Goal: Task Accomplishment & Management: Use online tool/utility

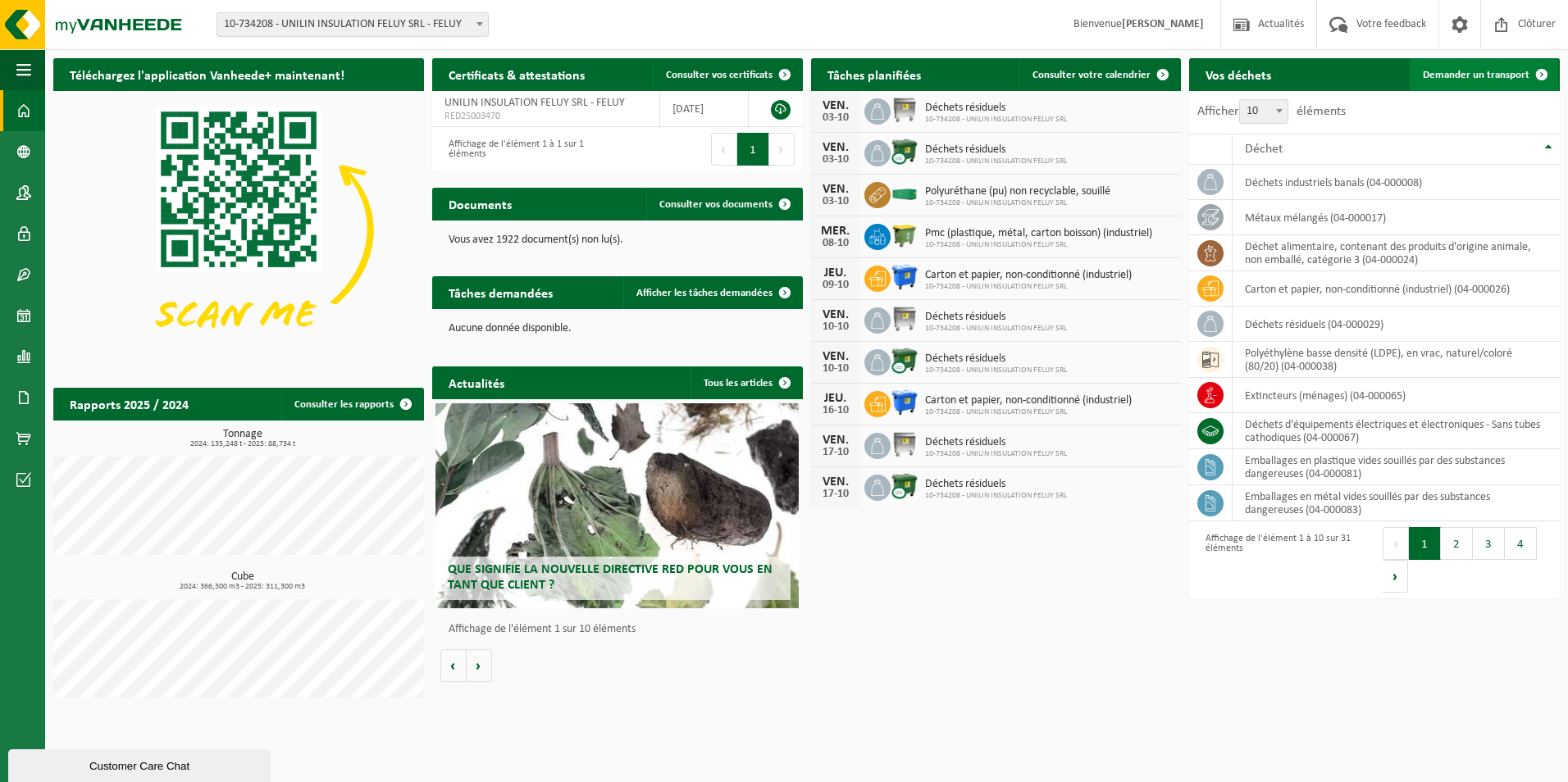
click at [1466, 76] on span "Demander un transport" at bounding box center [1476, 75] width 107 height 10
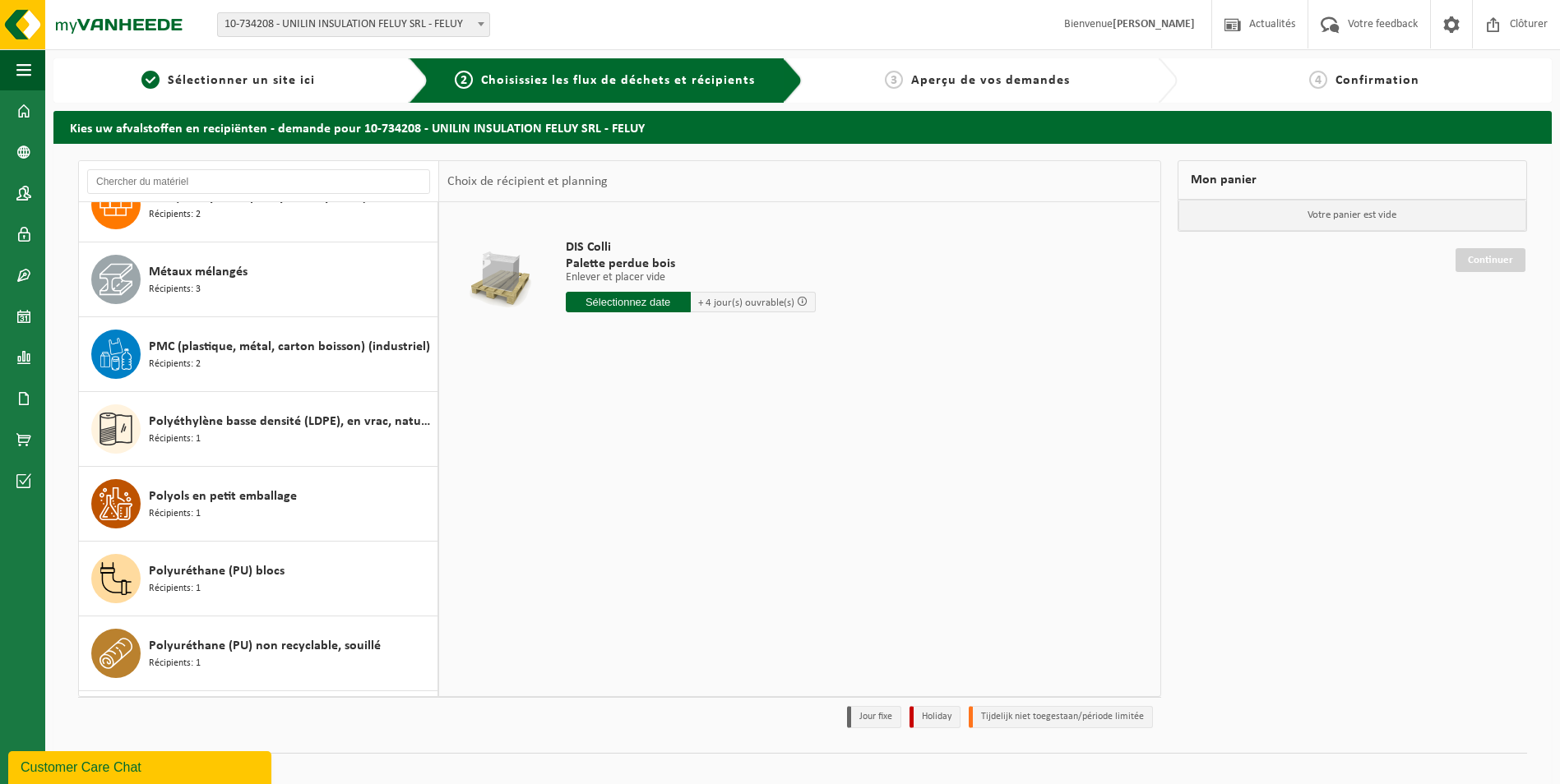
scroll to position [1562, 0]
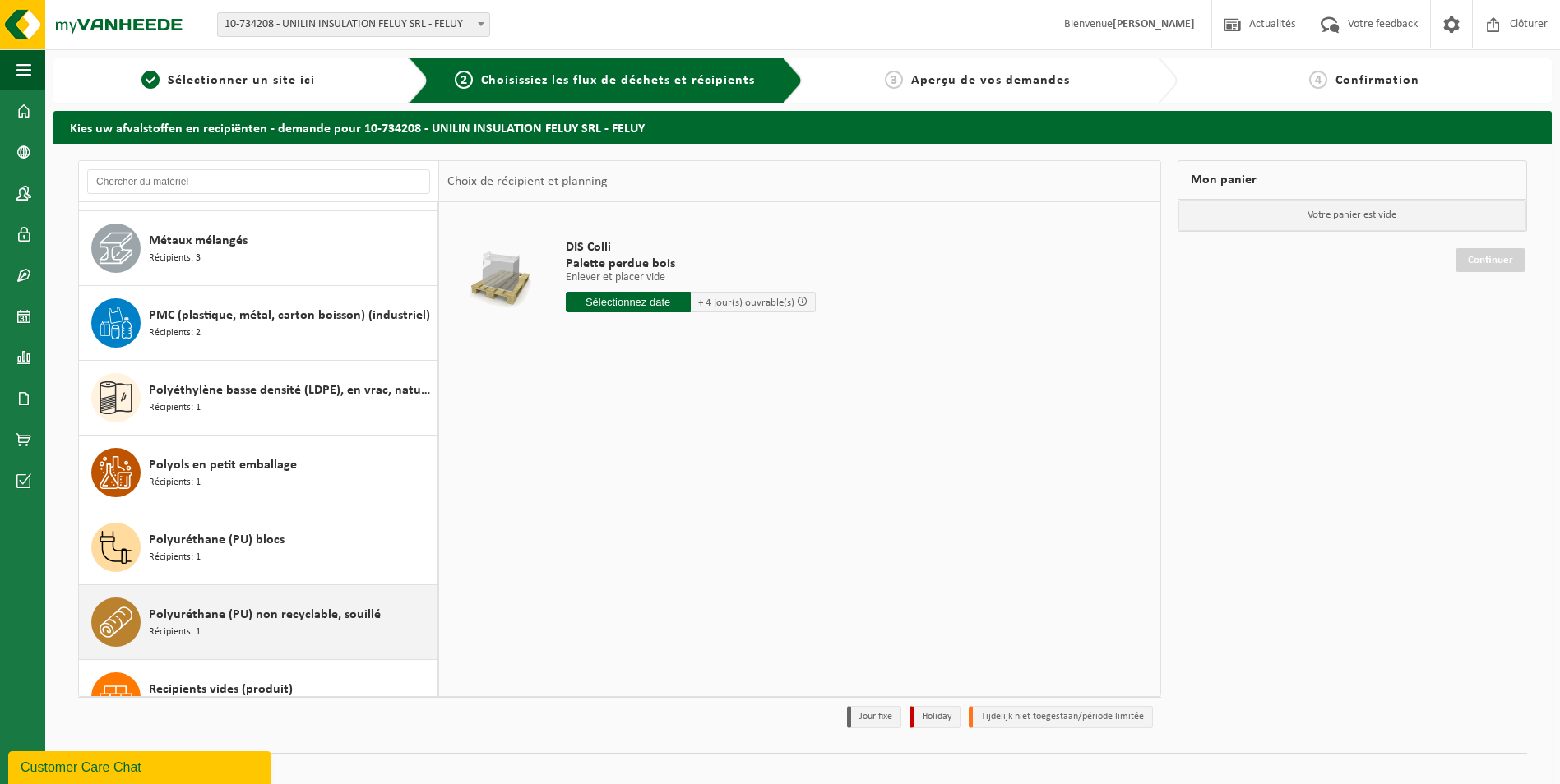
click at [334, 619] on span "Polyuréthane (PU) non recyclable, souillé" at bounding box center [265, 614] width 232 height 20
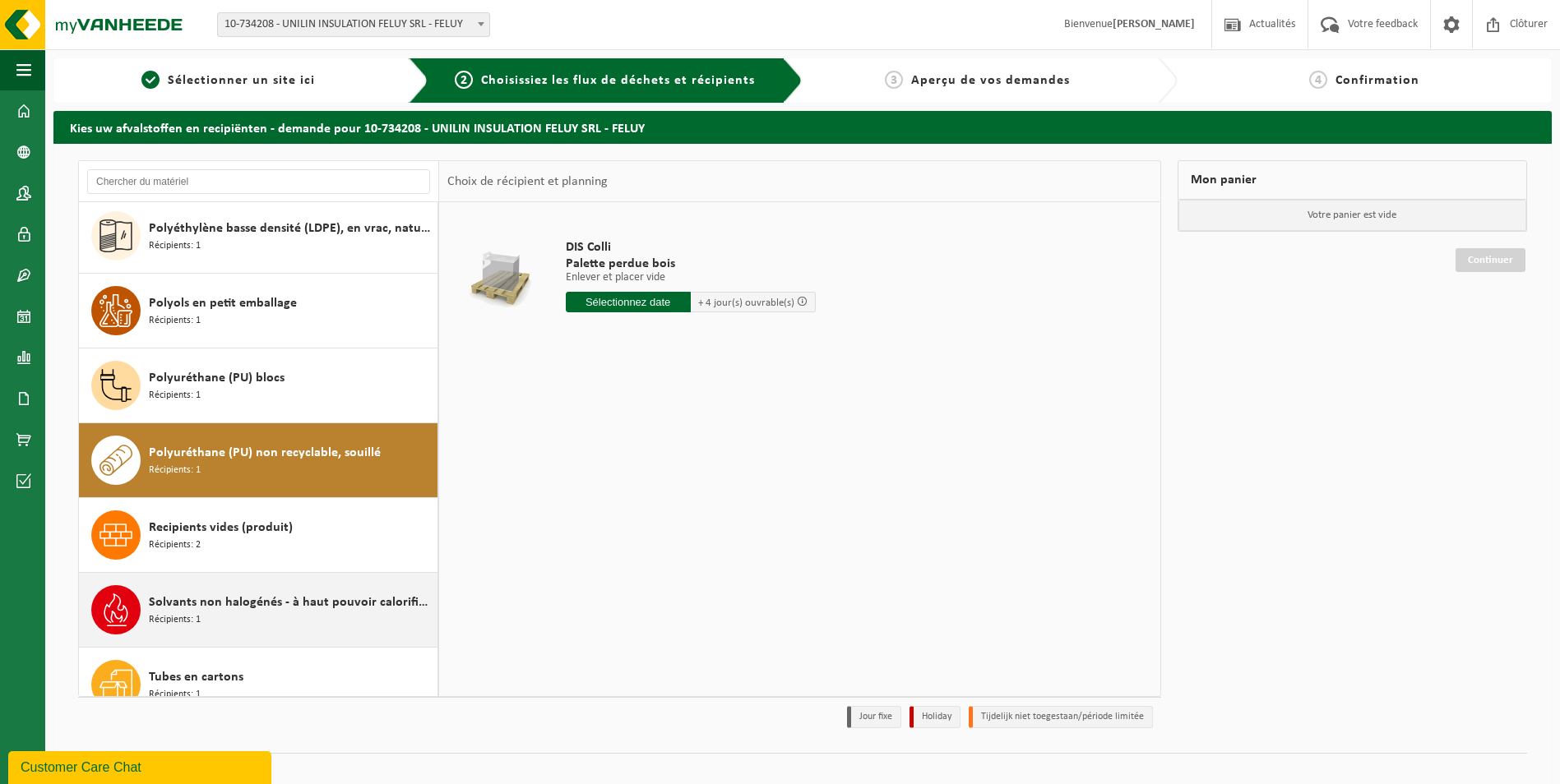
scroll to position [1750, 0]
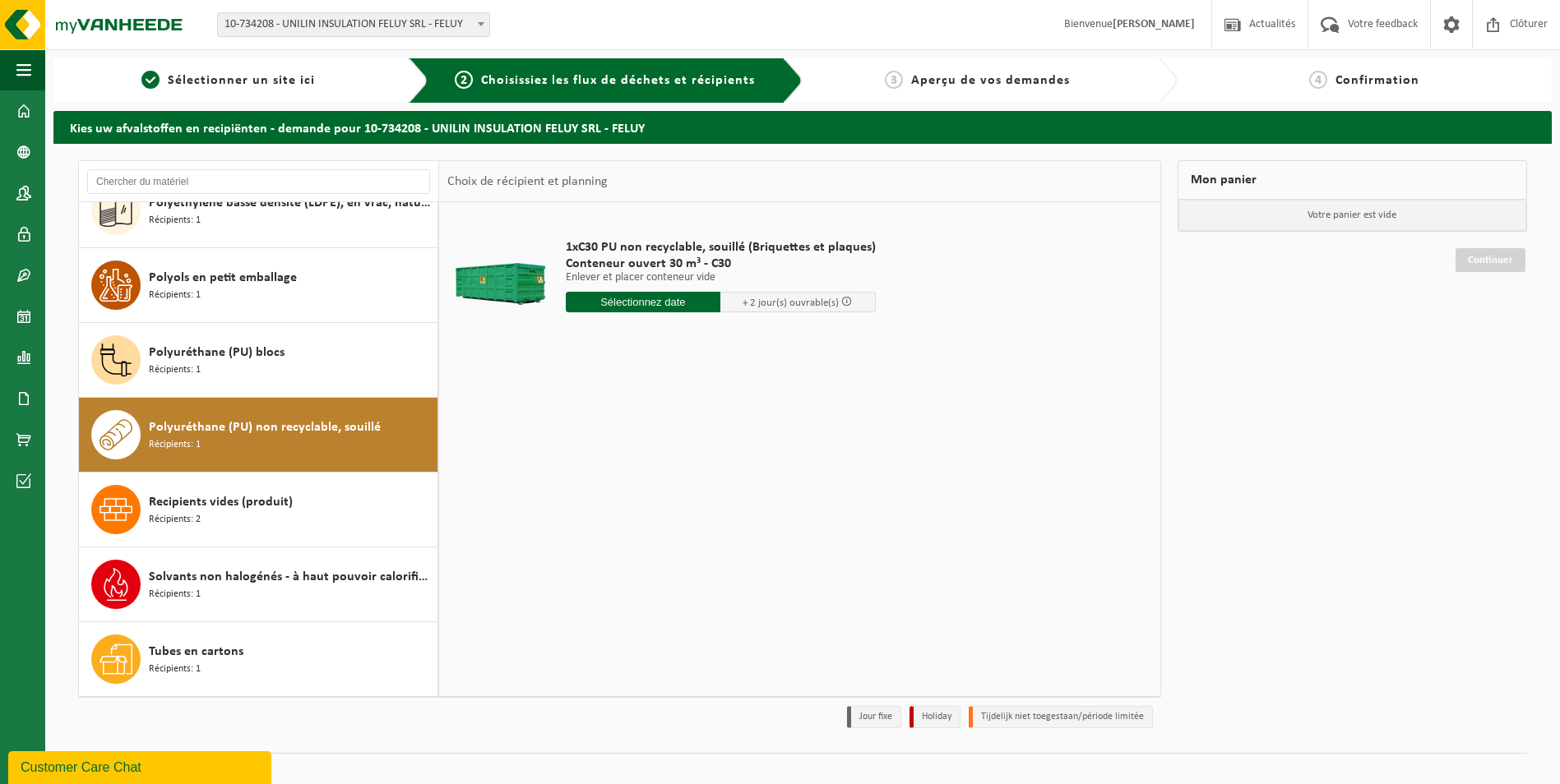
click at [621, 305] on input "text" at bounding box center [644, 302] width 156 height 21
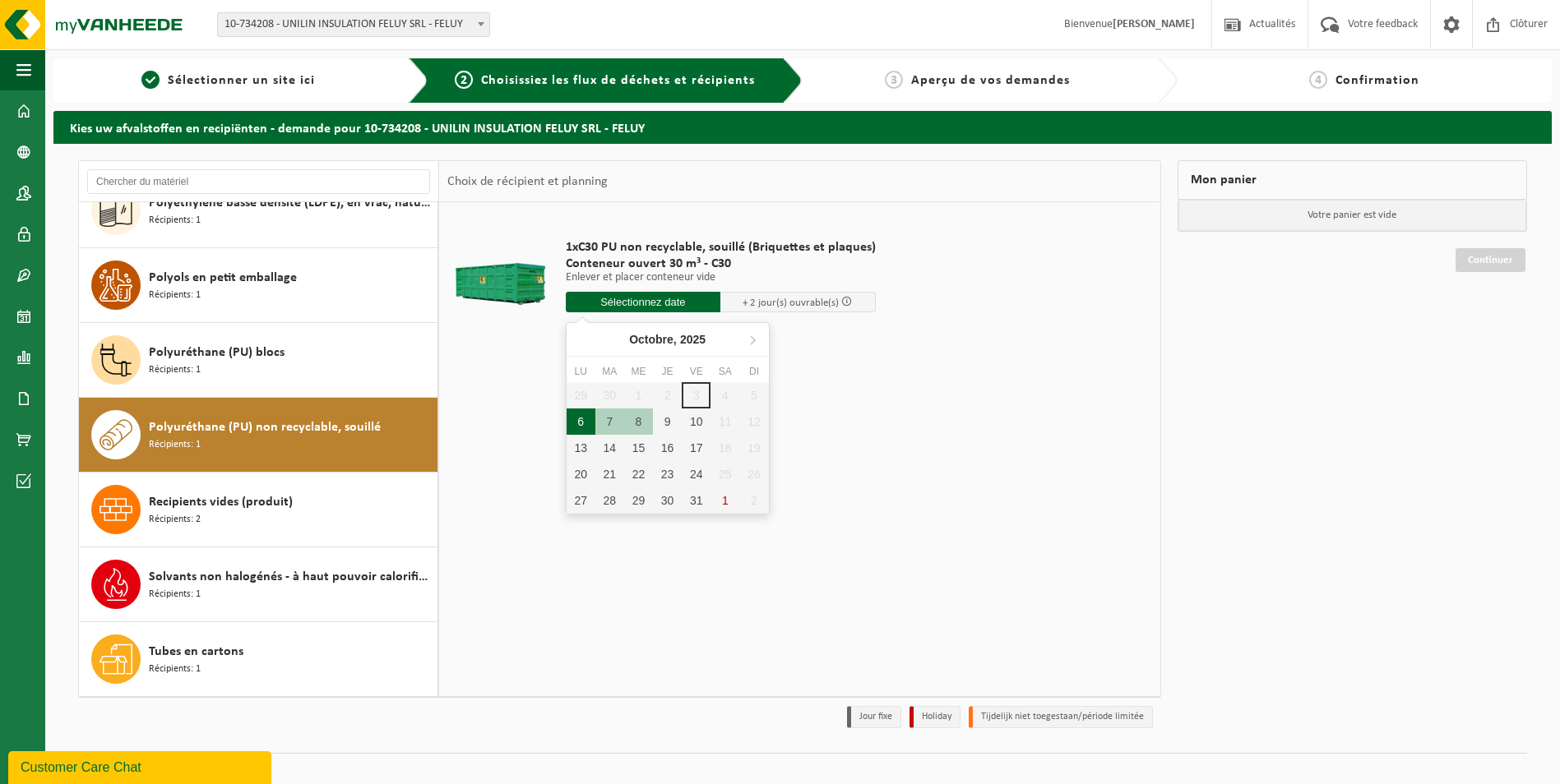
click at [578, 422] on div "6" at bounding box center [581, 422] width 28 height 27
type input "à partir de [DATE]"
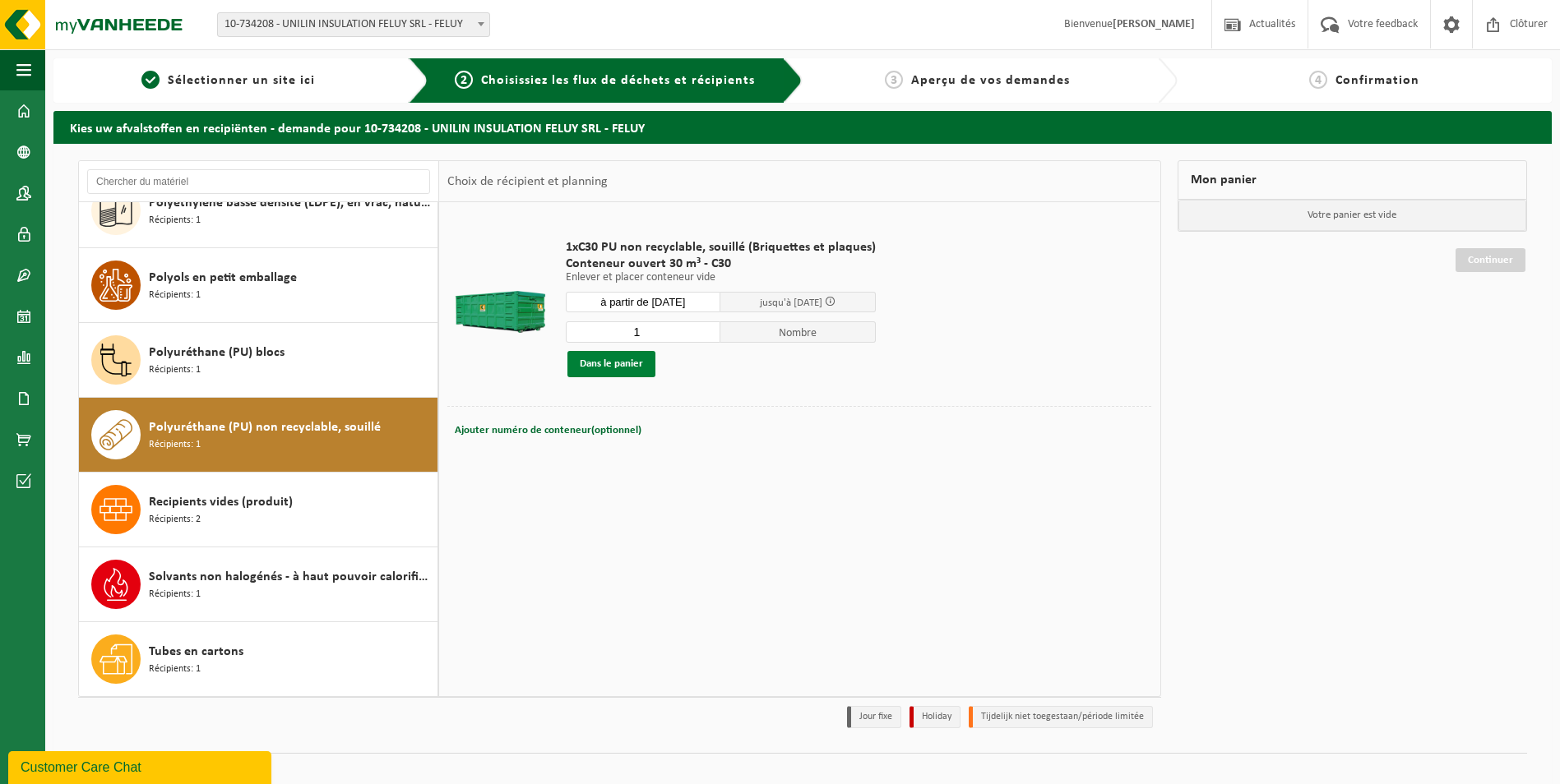
click at [616, 369] on button "Dans le panier" at bounding box center [611, 364] width 88 height 27
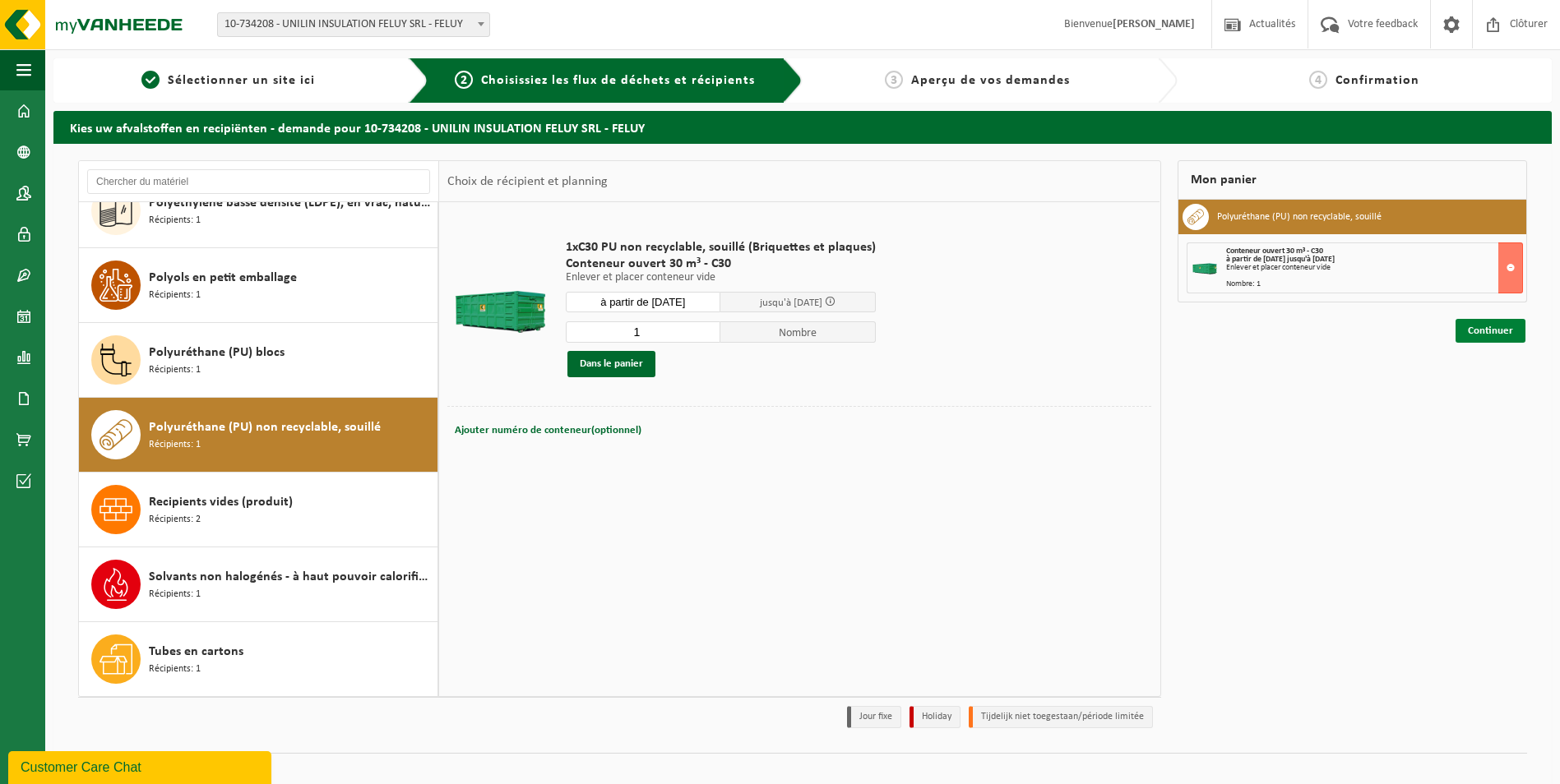
click at [1501, 337] on link "Continuer" at bounding box center [1491, 331] width 70 height 24
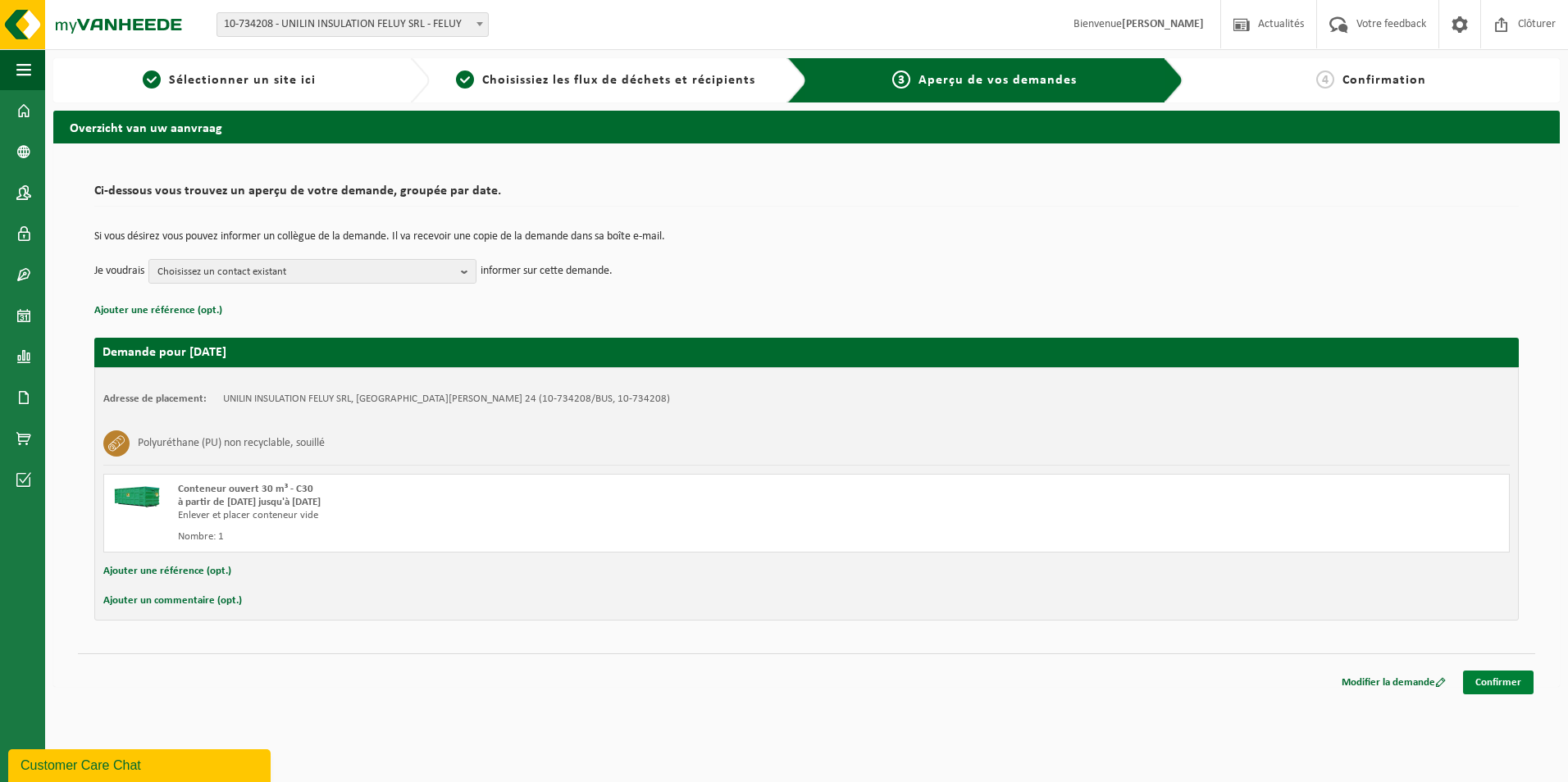
click at [1498, 670] on link "Confirmer" at bounding box center [1498, 682] width 71 height 24
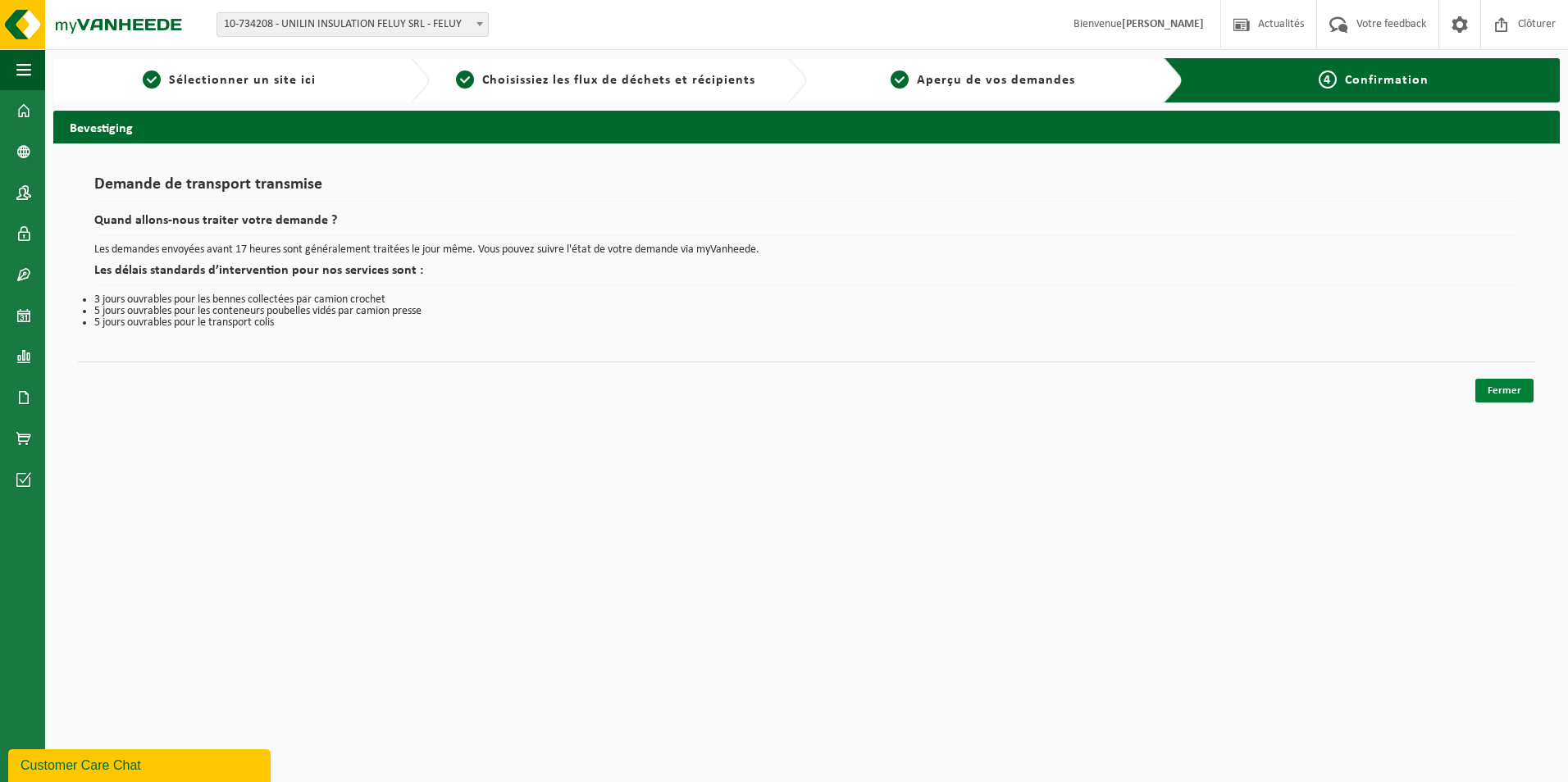
click at [1493, 392] on link "Fermer" at bounding box center [1505, 391] width 59 height 24
